Goal: Find specific page/section: Find specific page/section

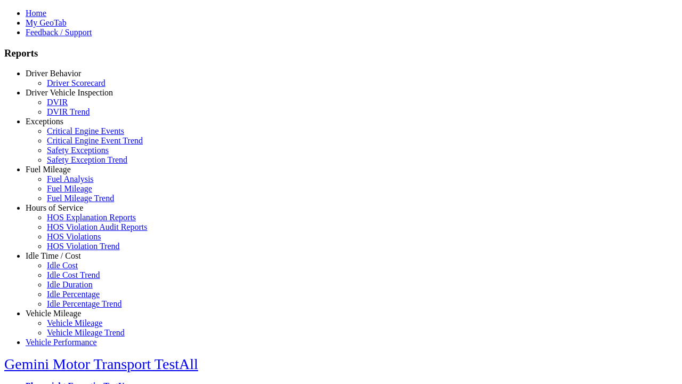
click at [61, 212] on link "Hours of Service" at bounding box center [55, 207] width 58 height 9
click at [69, 251] on link "HOS Violation Trend" at bounding box center [83, 245] width 73 height 9
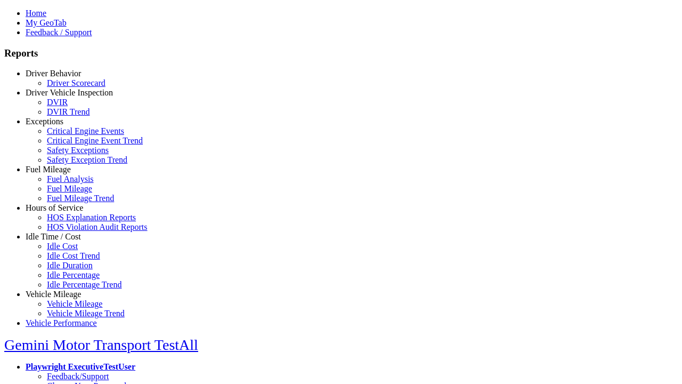
select select "**********"
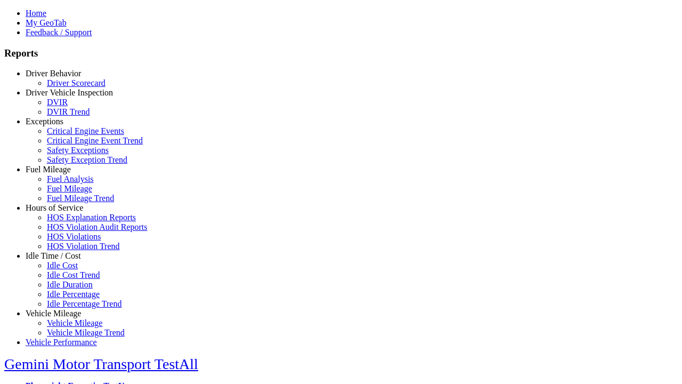
type input "**********"
